Goal: Contribute content: Add original content to the website for others to see

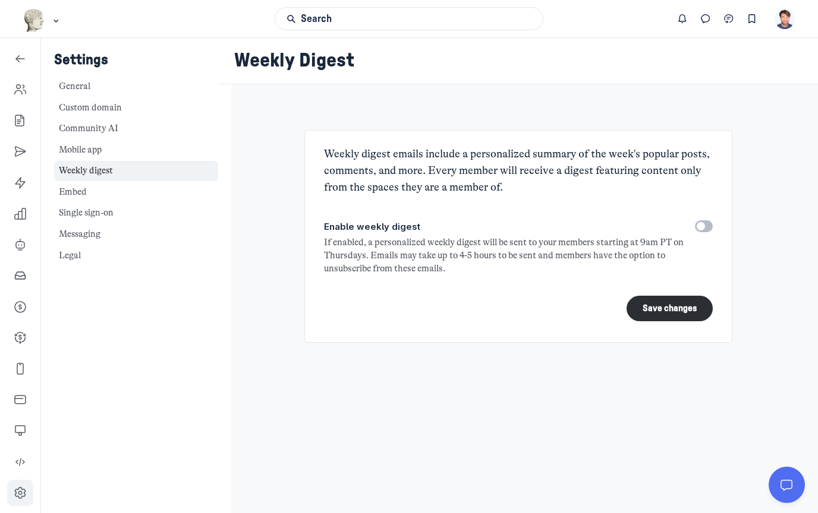
scroll to position [3931, 1707]
click at [18, 125] on icon "Left Sidebar" at bounding box center [20, 121] width 12 height 12
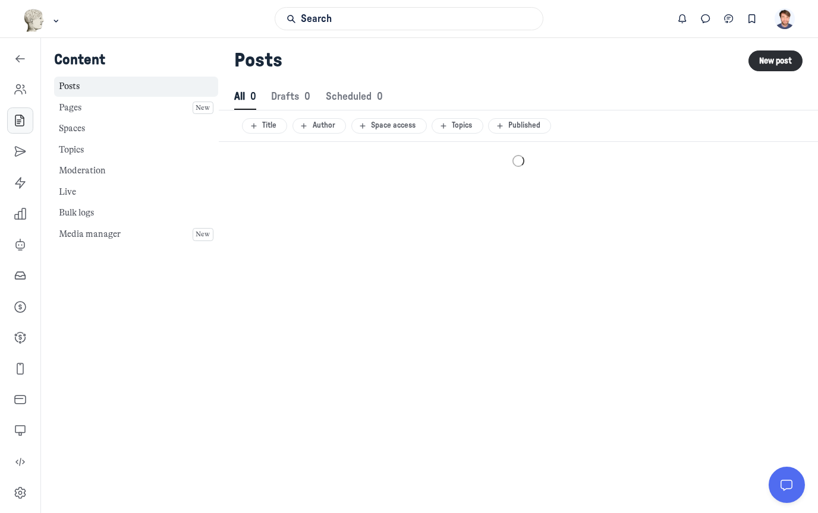
scroll to position [1617, 4085]
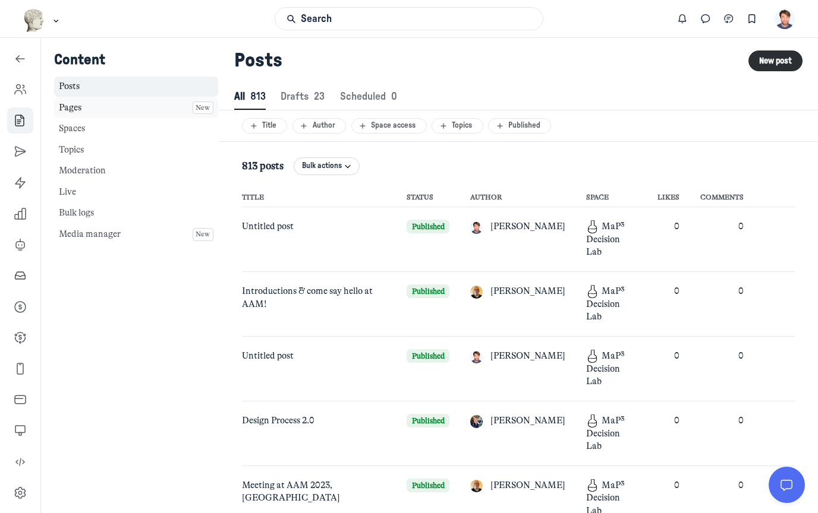
click at [105, 111] on link "Pages New" at bounding box center [136, 107] width 164 height 21
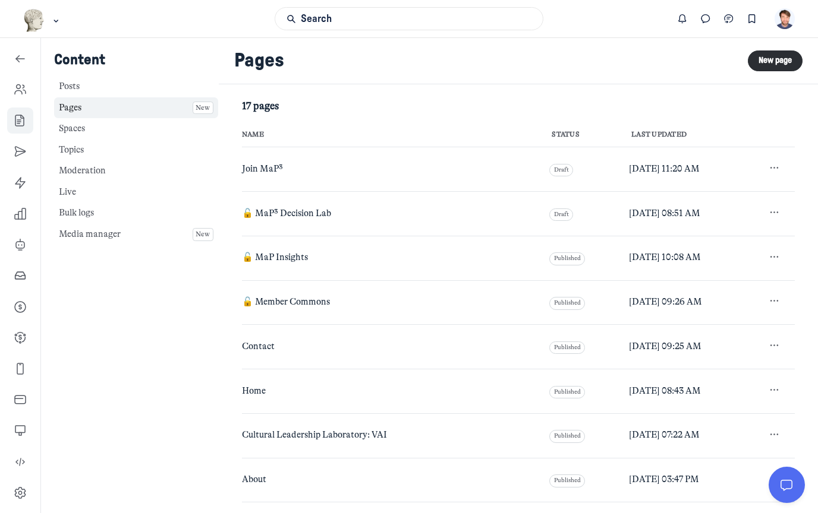
click at [264, 170] on span "Join MaP³" at bounding box center [262, 168] width 41 height 11
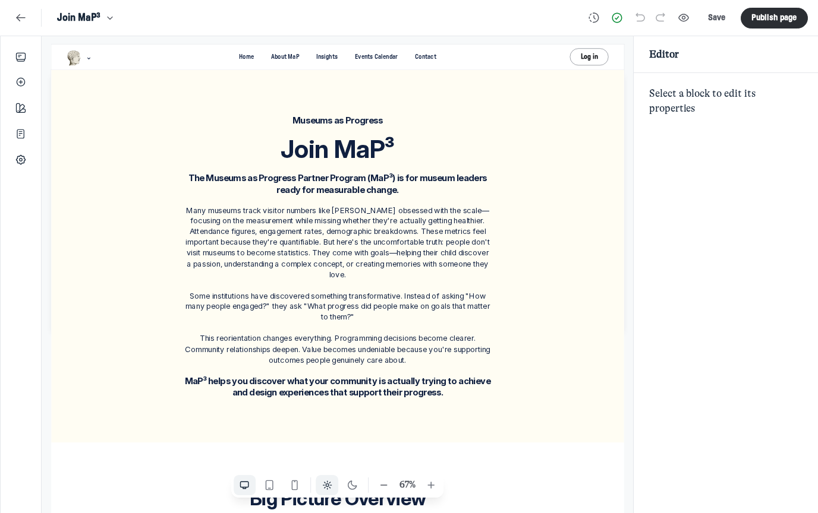
scroll to position [1682, 2356]
click at [21, 83] on use "Add" at bounding box center [21, 82] width 8 height 8
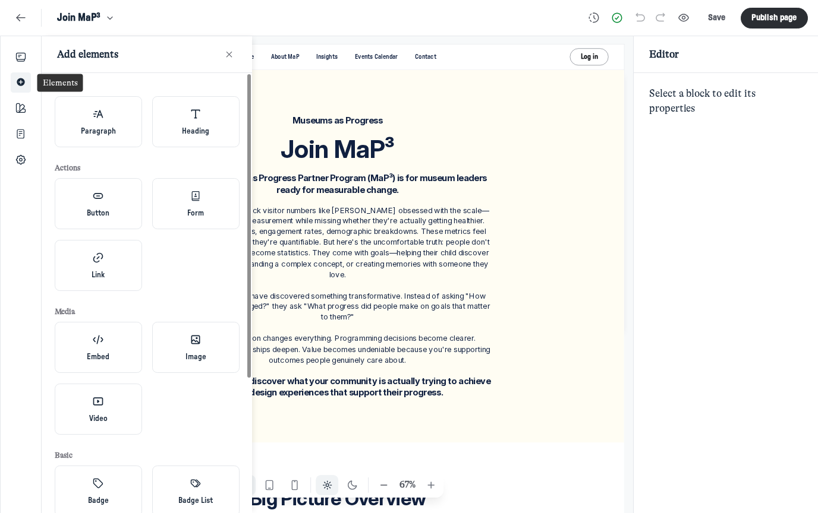
scroll to position [3483, 2475]
click at [484, 31] on header "Join MaP³ Save Publish page" at bounding box center [409, 18] width 818 height 36
